Goal: Check status: Check status

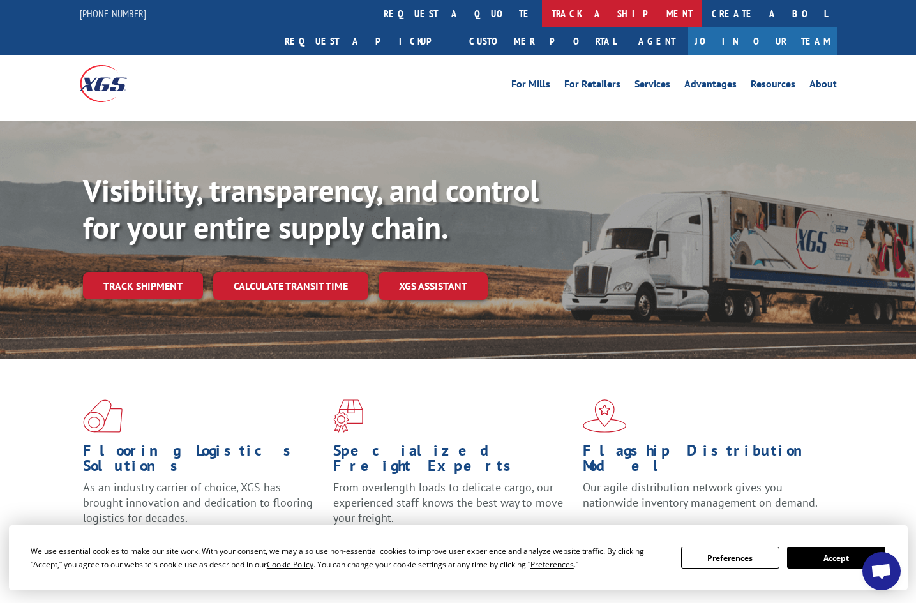
click at [542, 13] on link "track a shipment" at bounding box center [622, 13] width 160 height 27
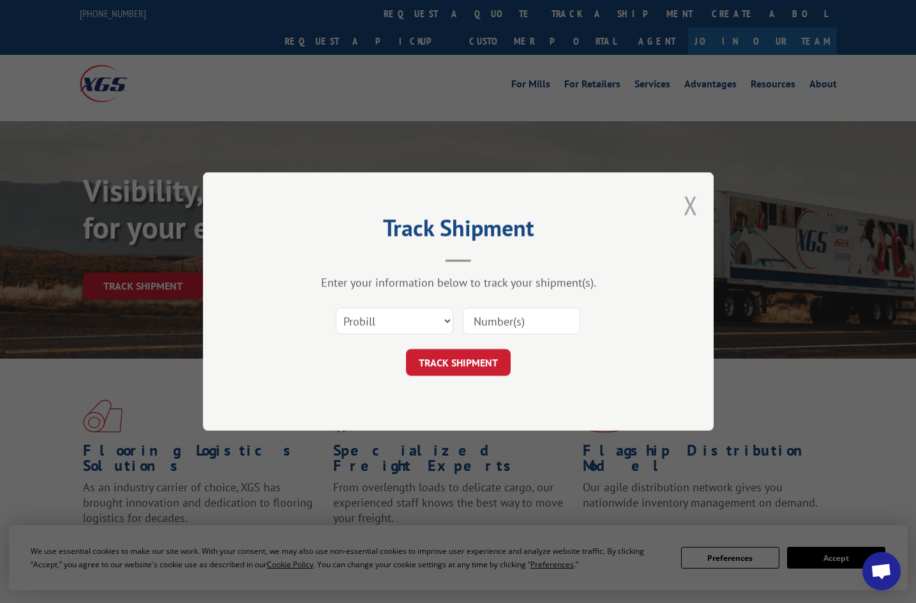
click at [688, 202] on button "Close modal" at bounding box center [691, 205] width 14 height 34
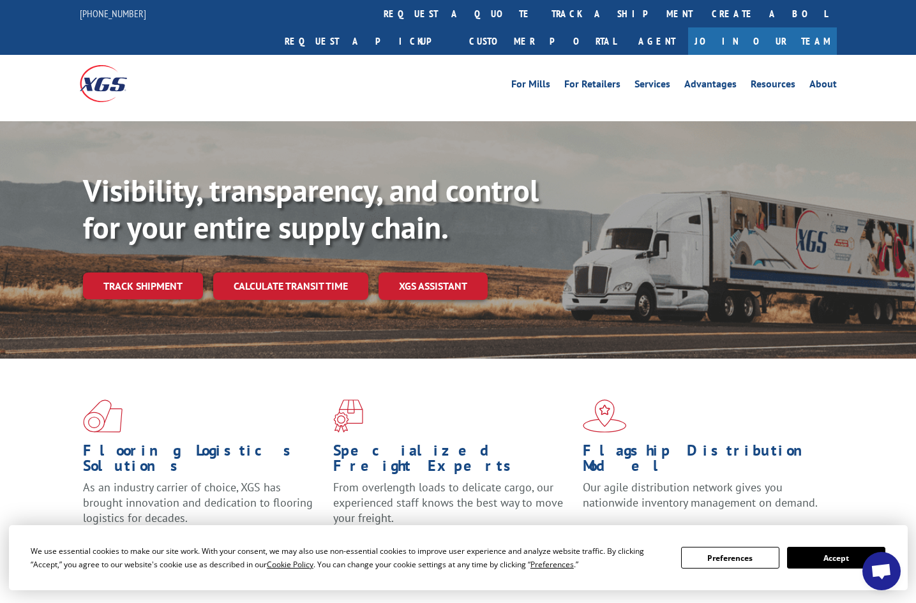
click at [821, 556] on button "Accept" at bounding box center [836, 558] width 98 height 22
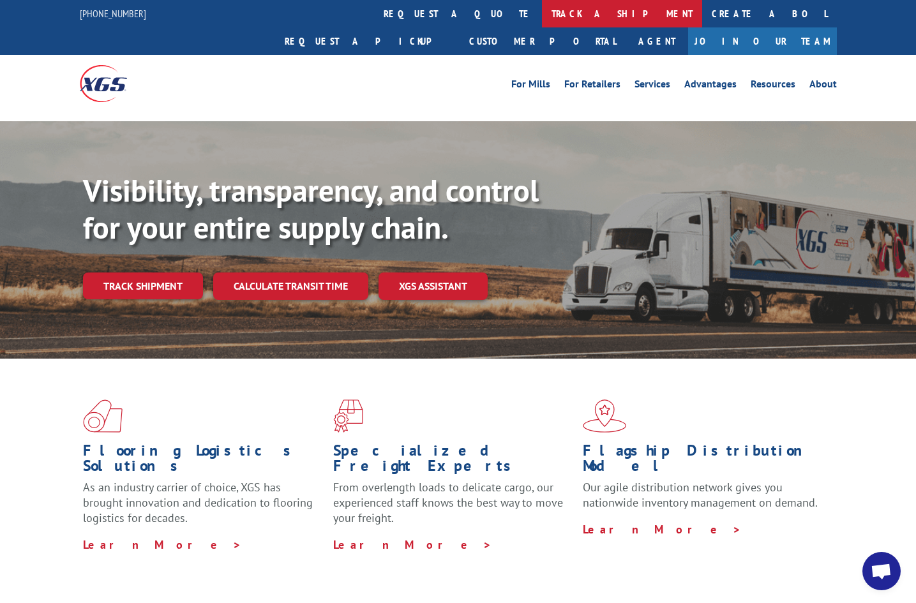
click at [542, 16] on link "track a shipment" at bounding box center [622, 13] width 160 height 27
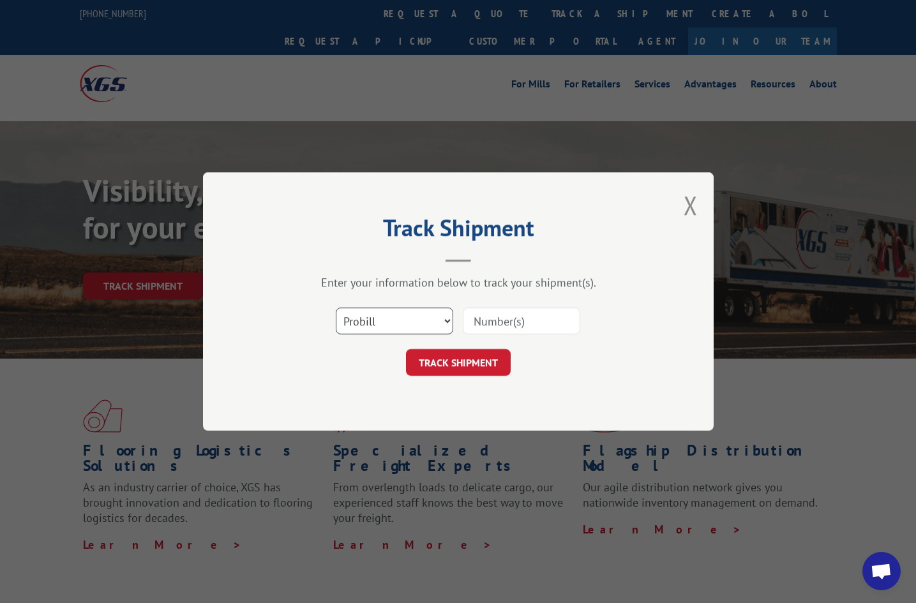
click at [400, 321] on select "Select category... Probill BOL PO" at bounding box center [395, 321] width 118 height 27
click at [516, 324] on input at bounding box center [522, 321] width 118 height 27
paste input "YKD499ABKMP9ZTY"
type input "YKD499ABKMP9ZTY"
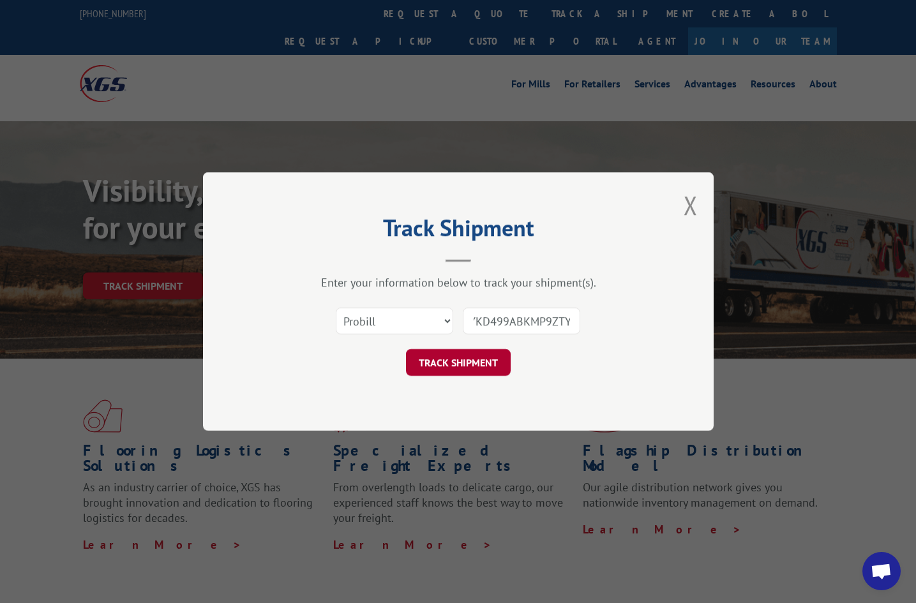
scroll to position [0, 0]
click at [468, 359] on button "TRACK SHIPMENT" at bounding box center [458, 362] width 105 height 27
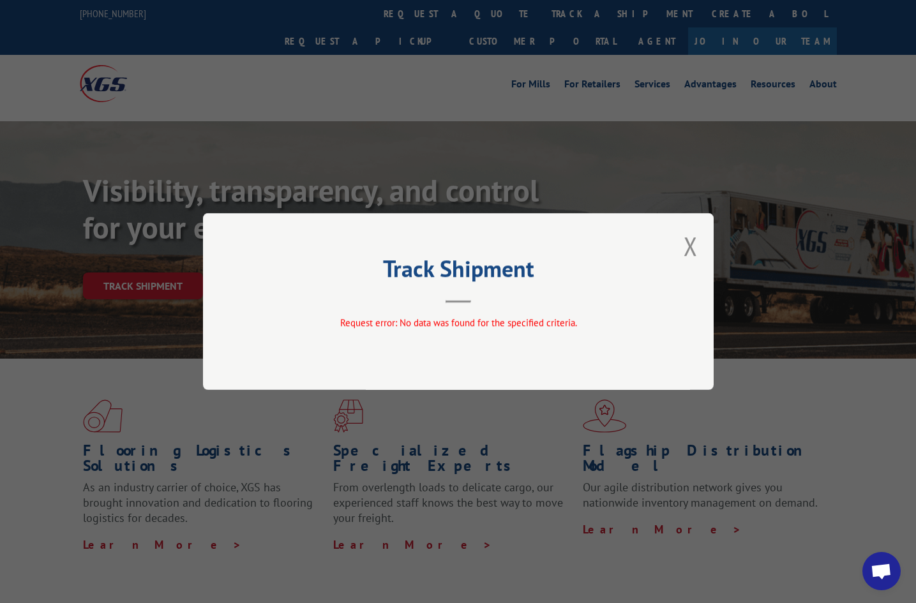
click at [691, 247] on button "Close modal" at bounding box center [691, 246] width 14 height 34
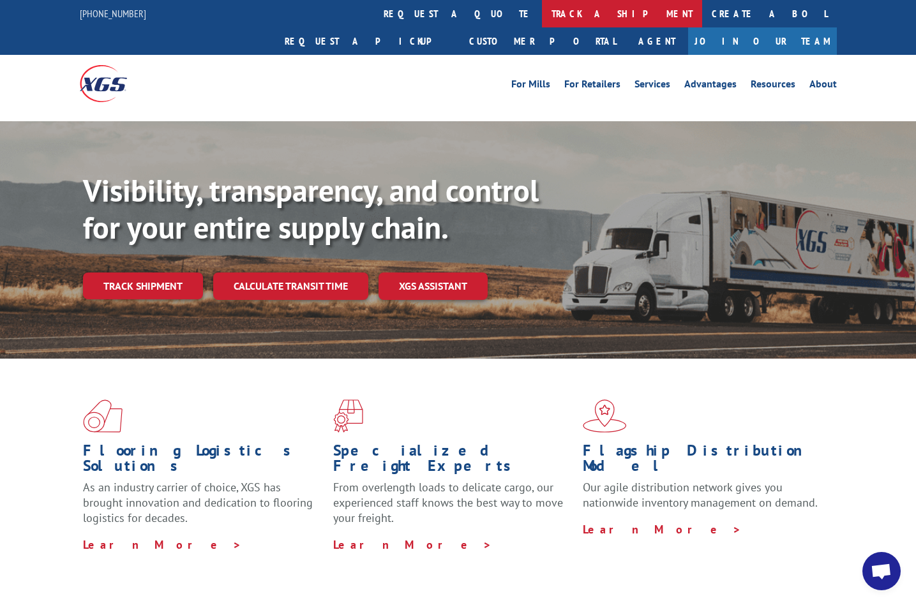
click at [542, 20] on link "track a shipment" at bounding box center [622, 13] width 160 height 27
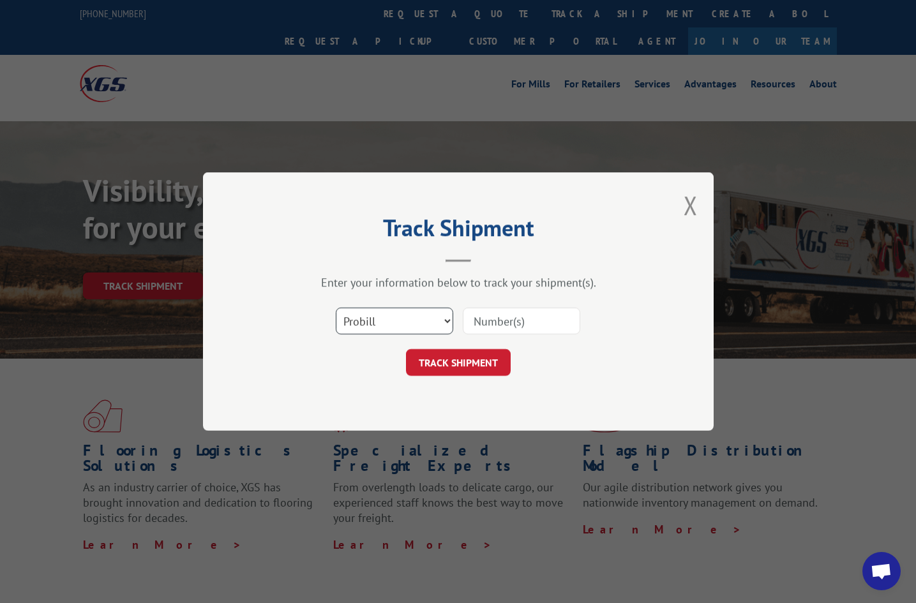
click at [370, 319] on select "Select category... Probill BOL PO" at bounding box center [395, 321] width 118 height 27
select select "bol"
click at [336, 308] on select "Select category... Probill BOL PO" at bounding box center [395, 321] width 118 height 27
click at [497, 321] on input at bounding box center [522, 321] width 118 height 27
paste input "YKD499ABKMP9ZTY"
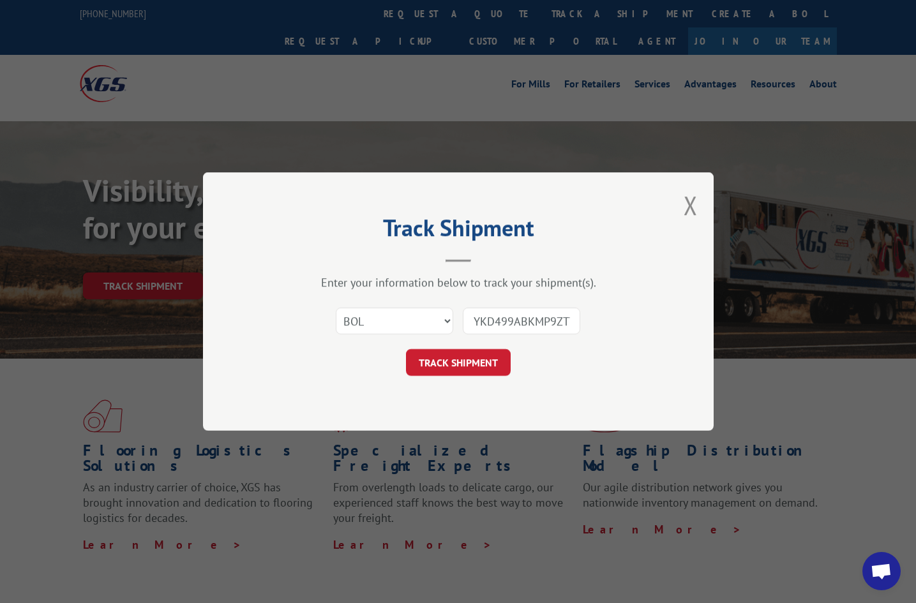
scroll to position [0, 4]
type input "YKD499ABKMP9ZTY"
click at [455, 355] on button "TRACK SHIPMENT" at bounding box center [458, 362] width 105 height 27
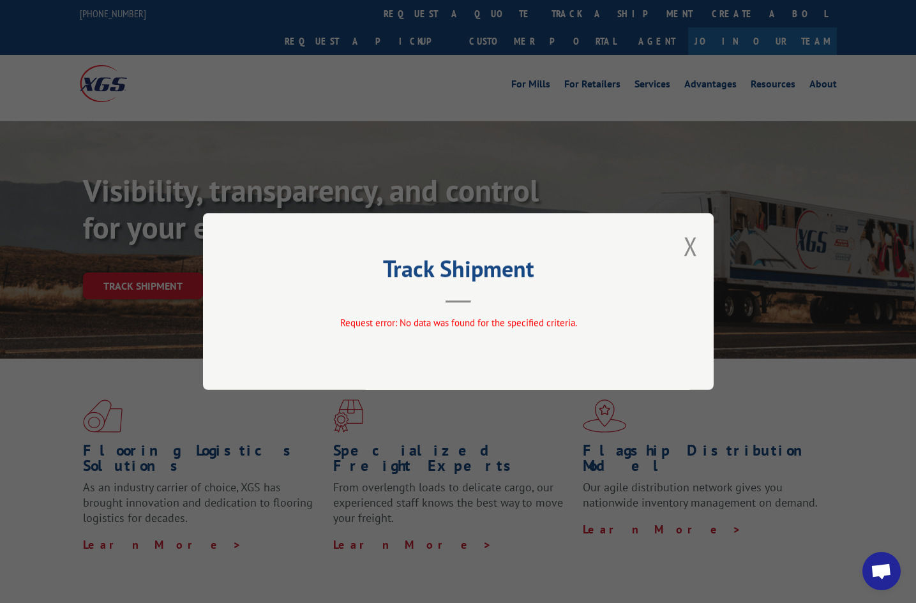
drag, startPoint x: 691, startPoint y: 255, endPoint x: 652, endPoint y: 286, distance: 50.0
click at [692, 255] on button "Close modal" at bounding box center [691, 246] width 14 height 34
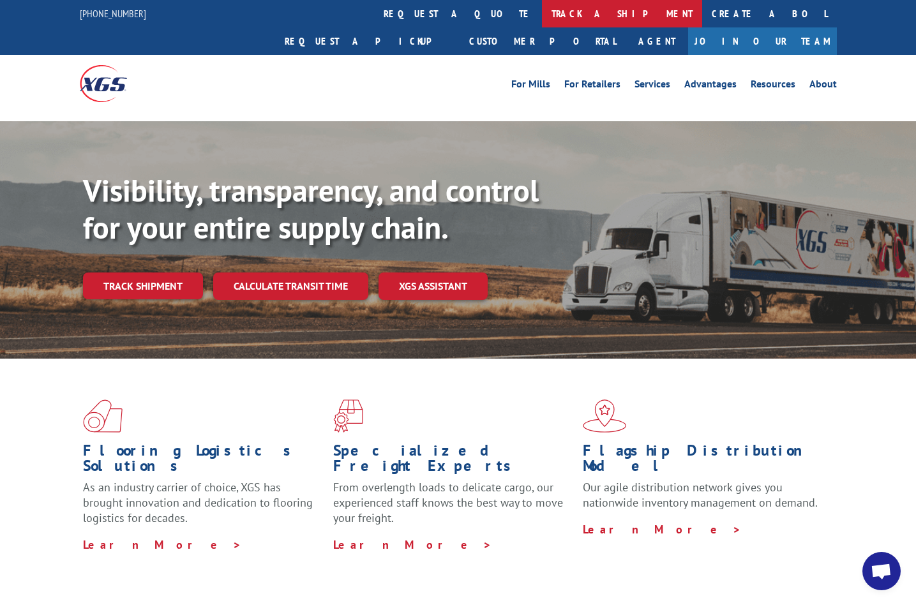
click at [542, 15] on link "track a shipment" at bounding box center [622, 13] width 160 height 27
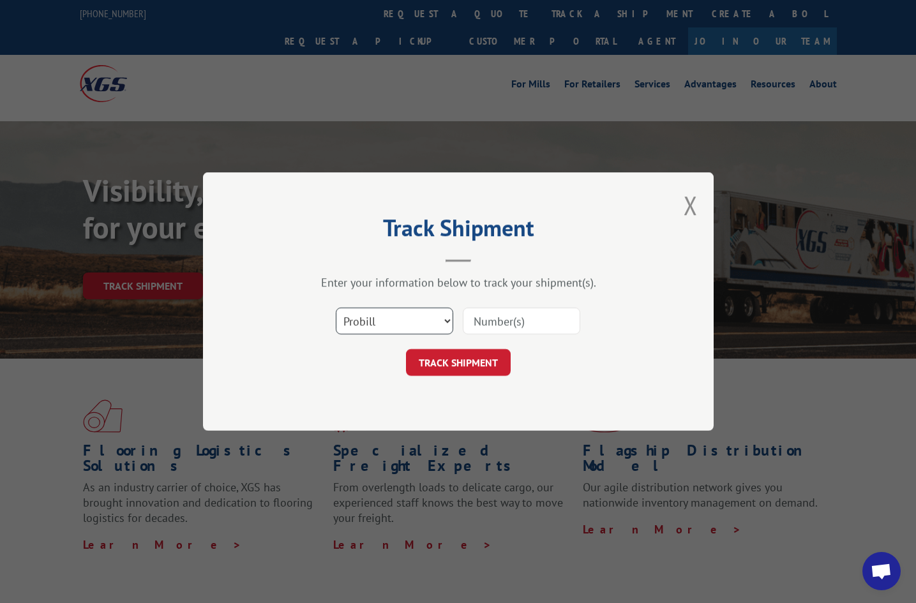
click at [399, 314] on select "Select category... Probill BOL PO" at bounding box center [395, 321] width 118 height 27
select select "po"
click at [336, 308] on select "Select category... Probill BOL PO" at bounding box center [395, 321] width 118 height 27
click at [503, 324] on input at bounding box center [522, 321] width 118 height 27
paste input "PO1296743"
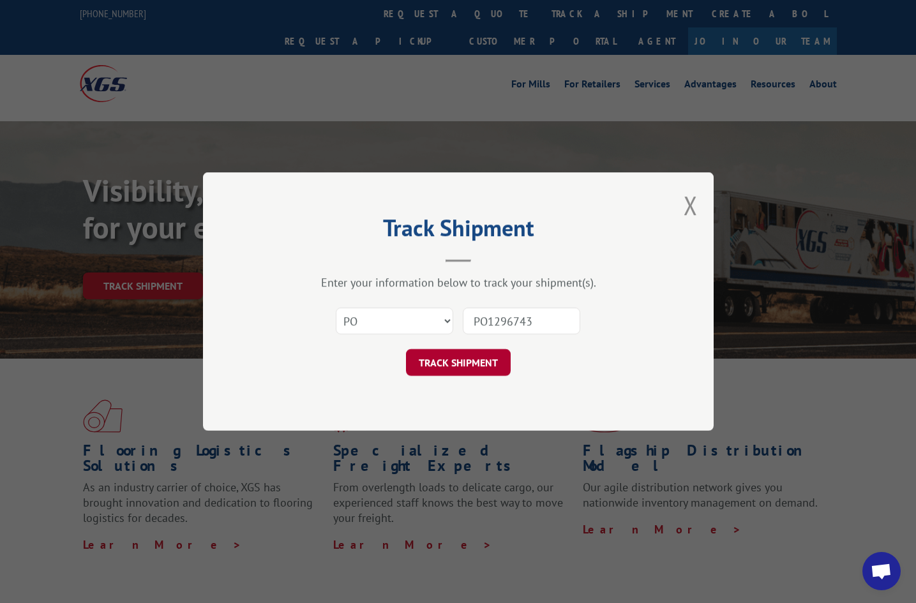
type input "PO1296743"
click at [469, 362] on button "TRACK SHIPMENT" at bounding box center [458, 362] width 105 height 27
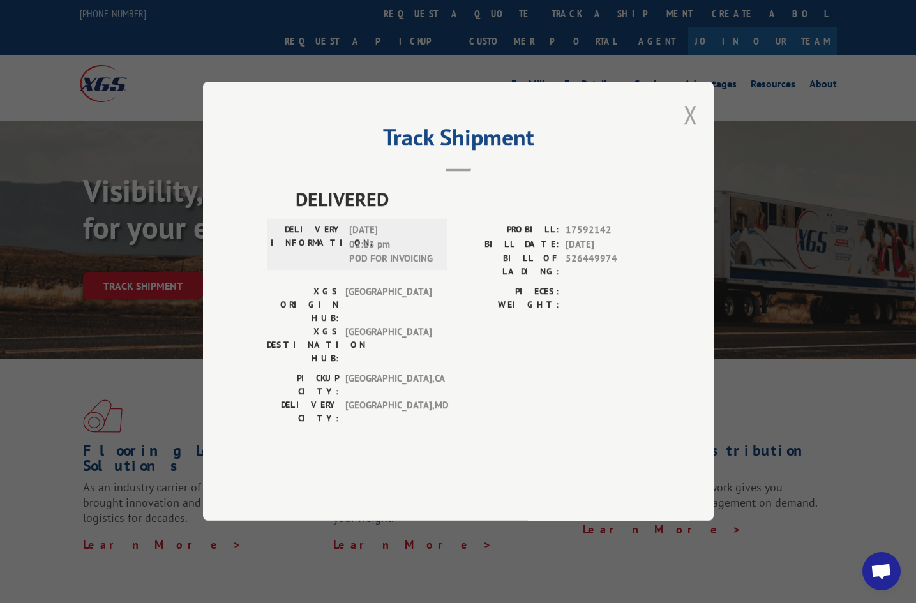
click at [695, 132] on button "Close modal" at bounding box center [691, 115] width 14 height 34
